Goal: Task Accomplishment & Management: Manage account settings

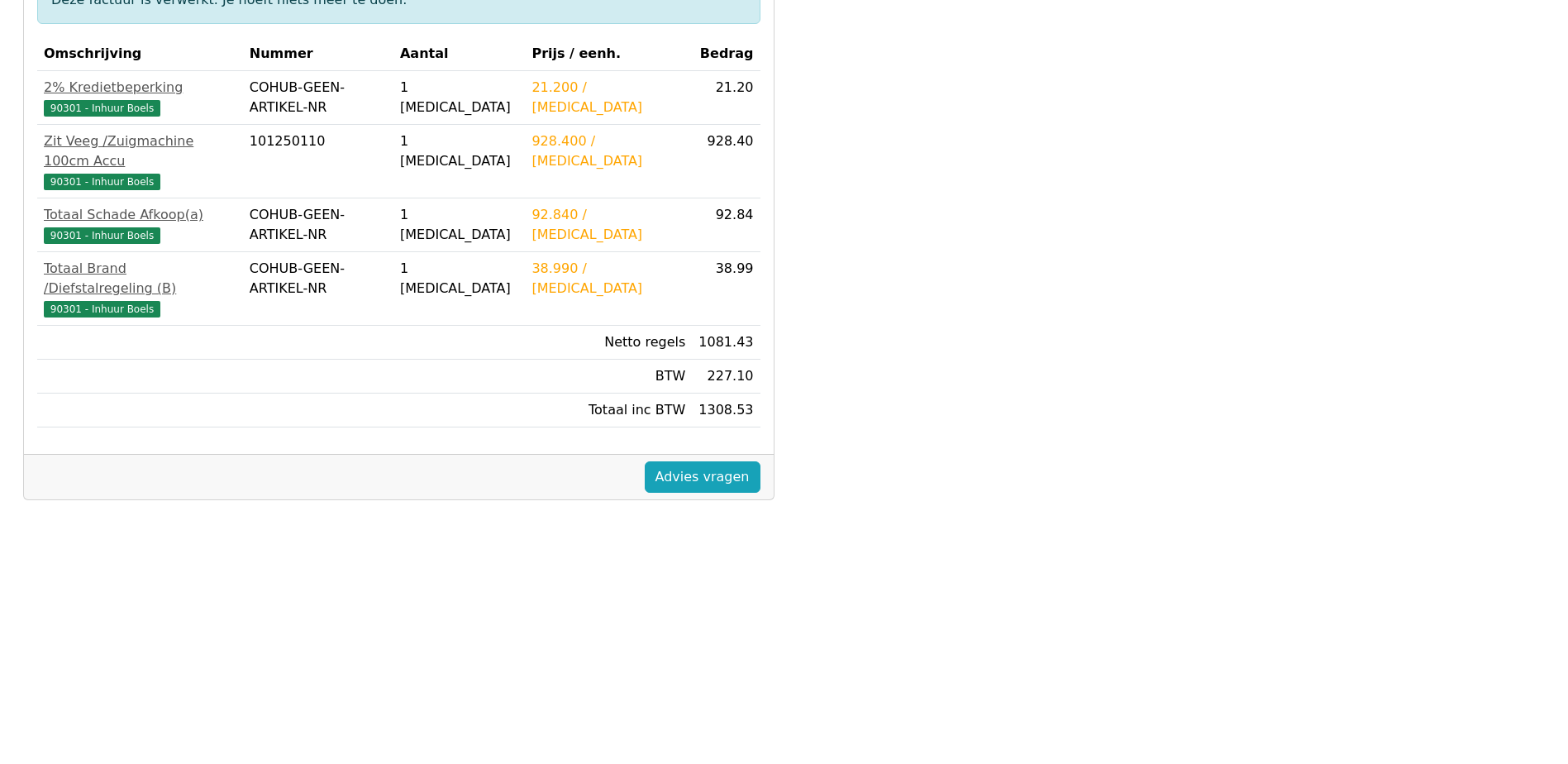
scroll to position [414, 0]
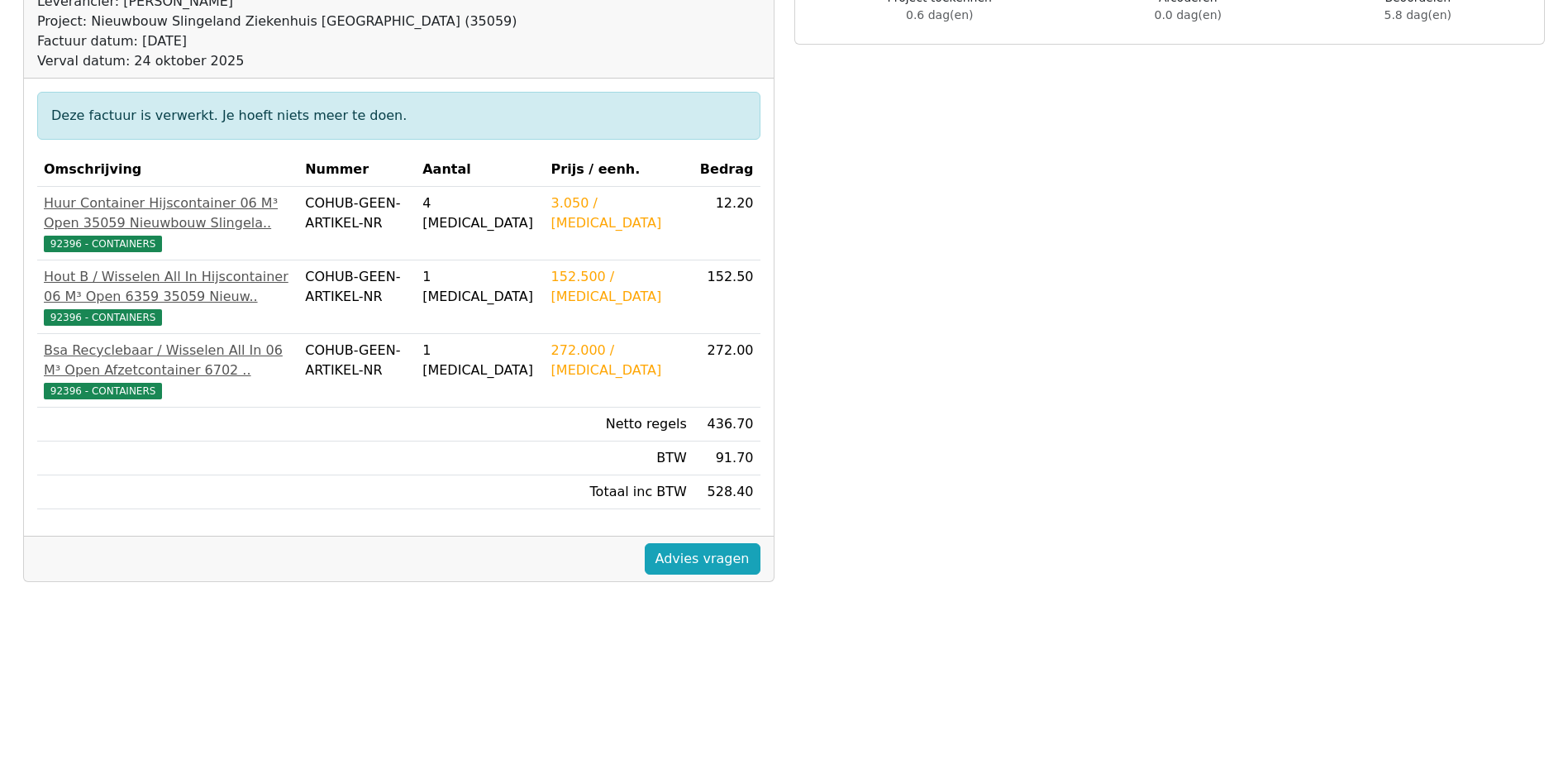
scroll to position [331, 0]
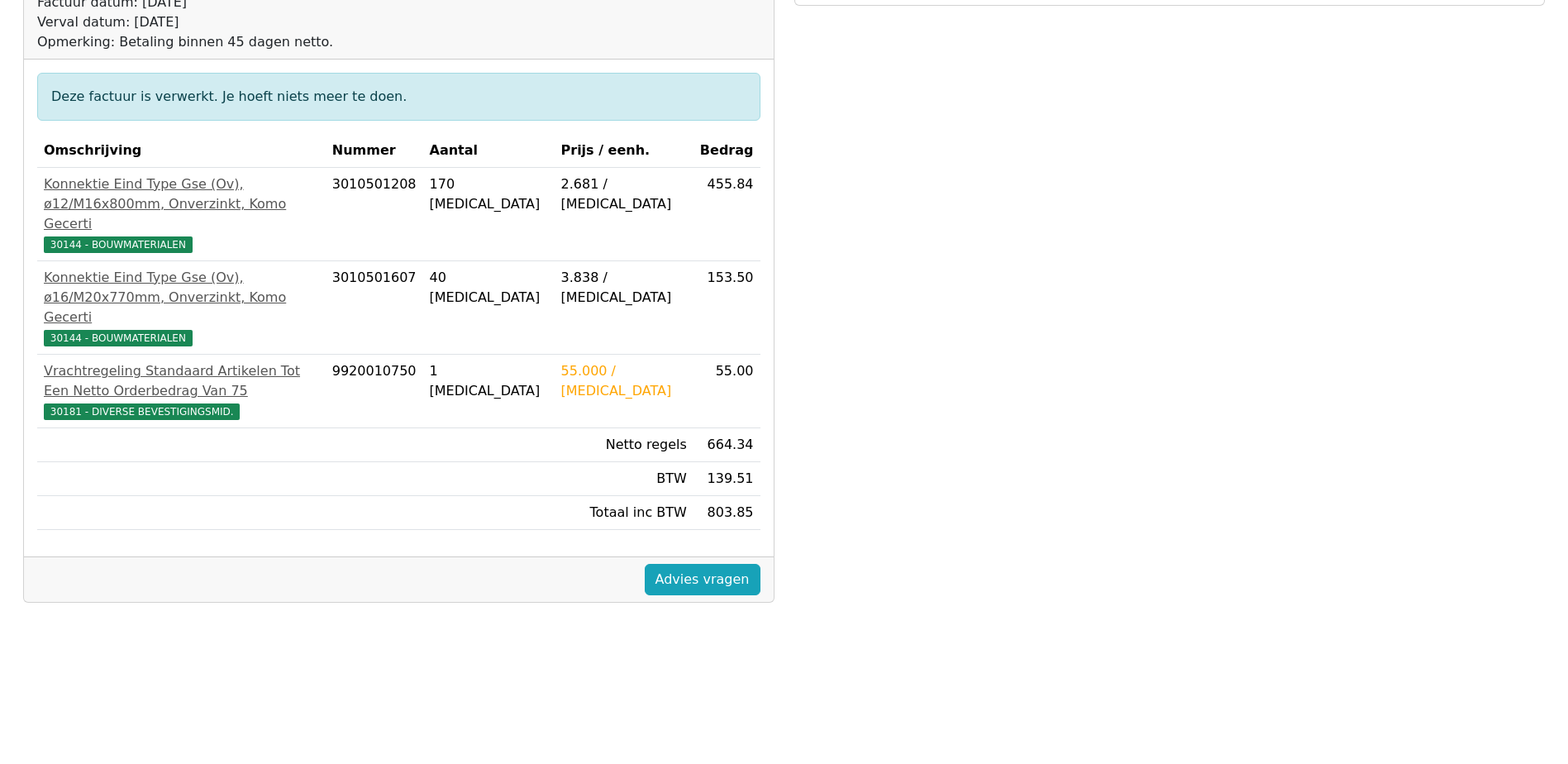
scroll to position [248, 0]
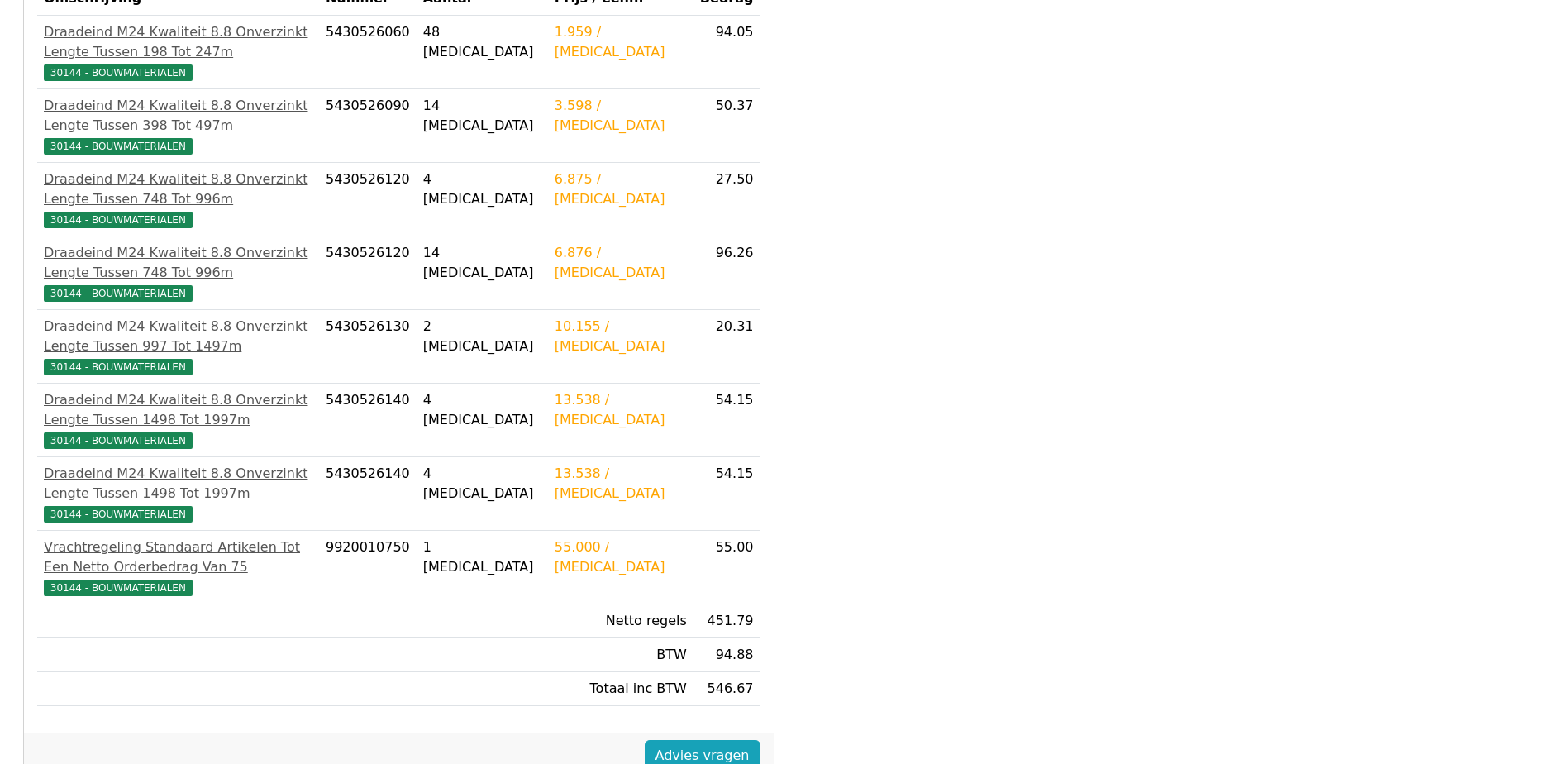
scroll to position [414, 0]
